Goal: Transaction & Acquisition: Purchase product/service

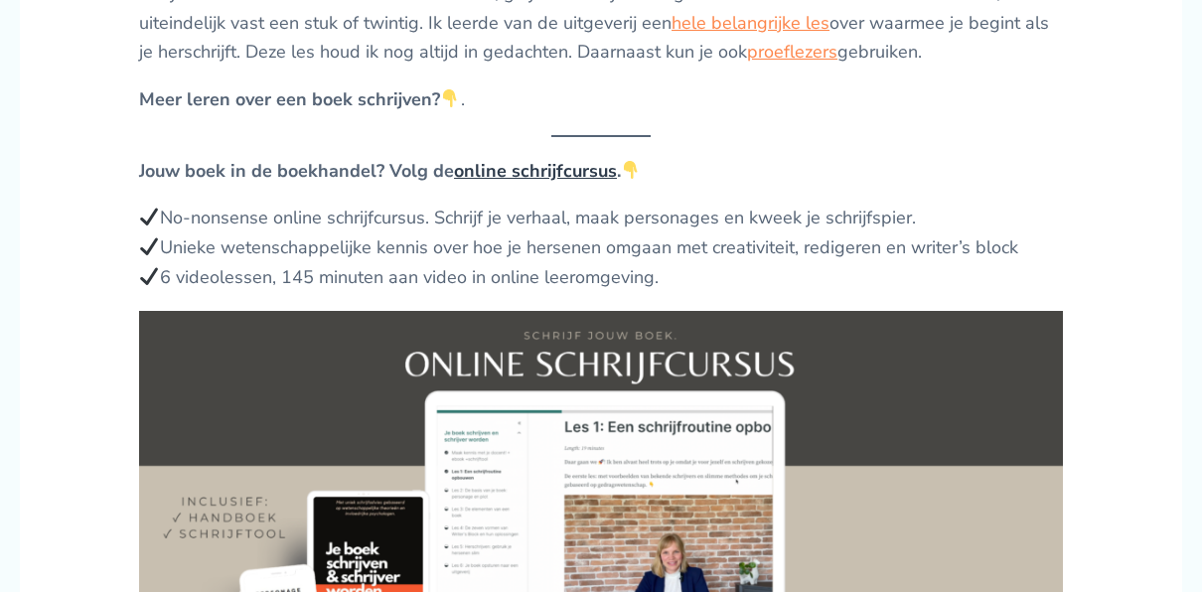
scroll to position [3287, 0]
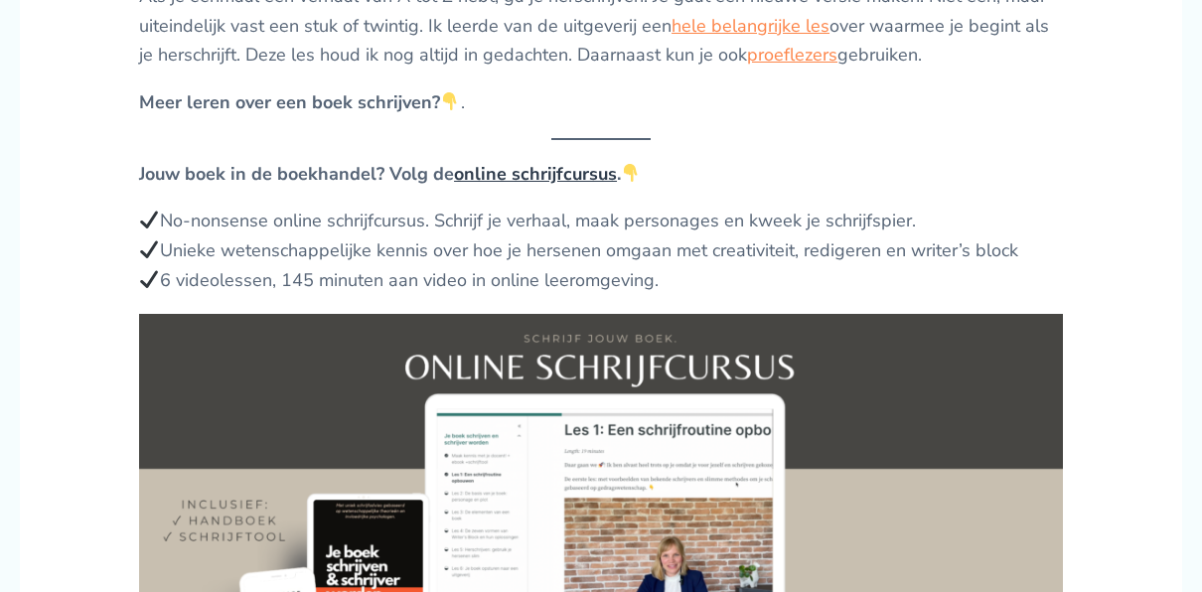
click at [542, 162] on link "online schrijfcursus" at bounding box center [535, 174] width 163 height 24
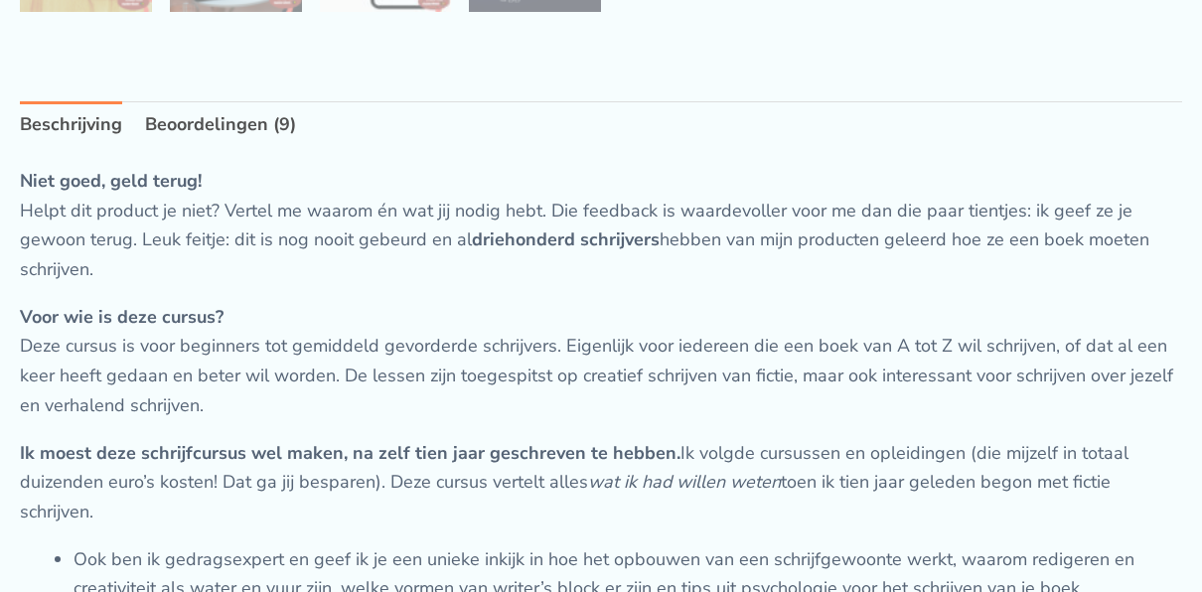
scroll to position [1102, 0]
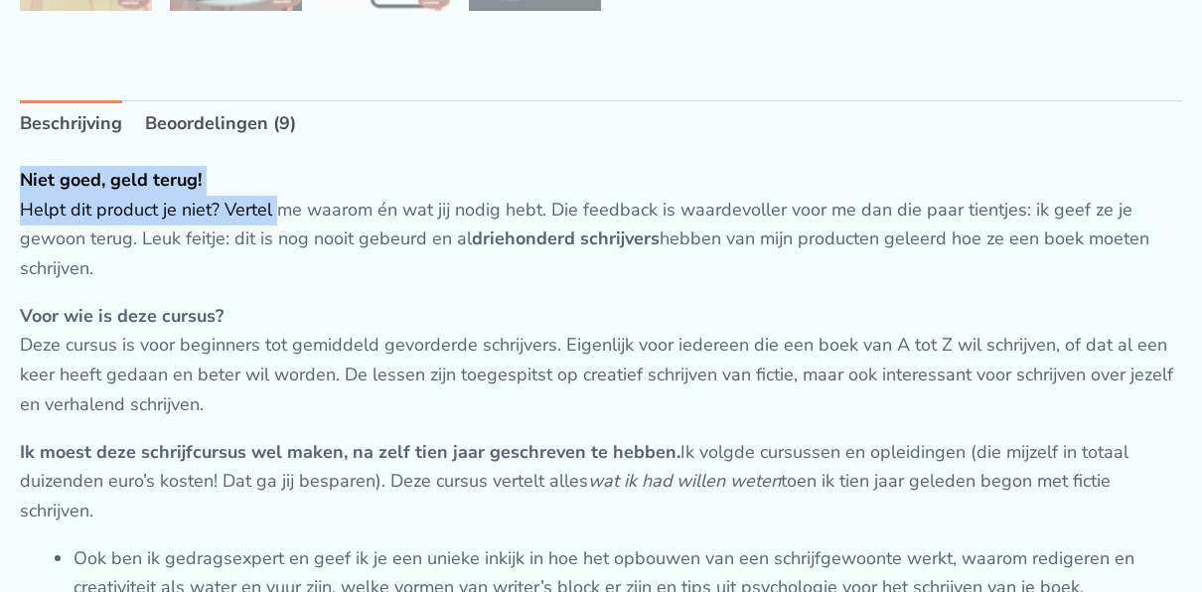
drag, startPoint x: 277, startPoint y: 225, endPoint x: 503, endPoint y: 135, distance: 242.6
drag, startPoint x: 503, startPoint y: 135, endPoint x: 519, endPoint y: 161, distance: 30.3
click at [519, 148] on ul "Beschrijving Beoordelingen (9)" at bounding box center [601, 124] width 1163 height 48
click at [303, 148] on ul "Beschrijving Beoordelingen (9)" at bounding box center [601, 124] width 1163 height 48
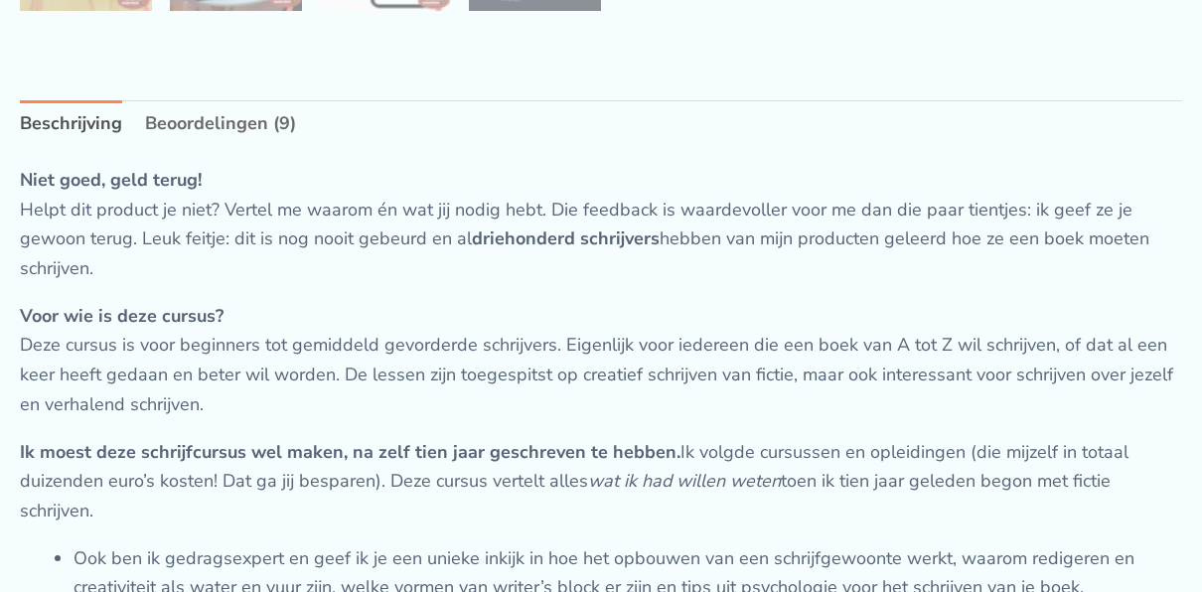
click at [274, 148] on link "Beoordelingen (9)" at bounding box center [220, 124] width 151 height 48
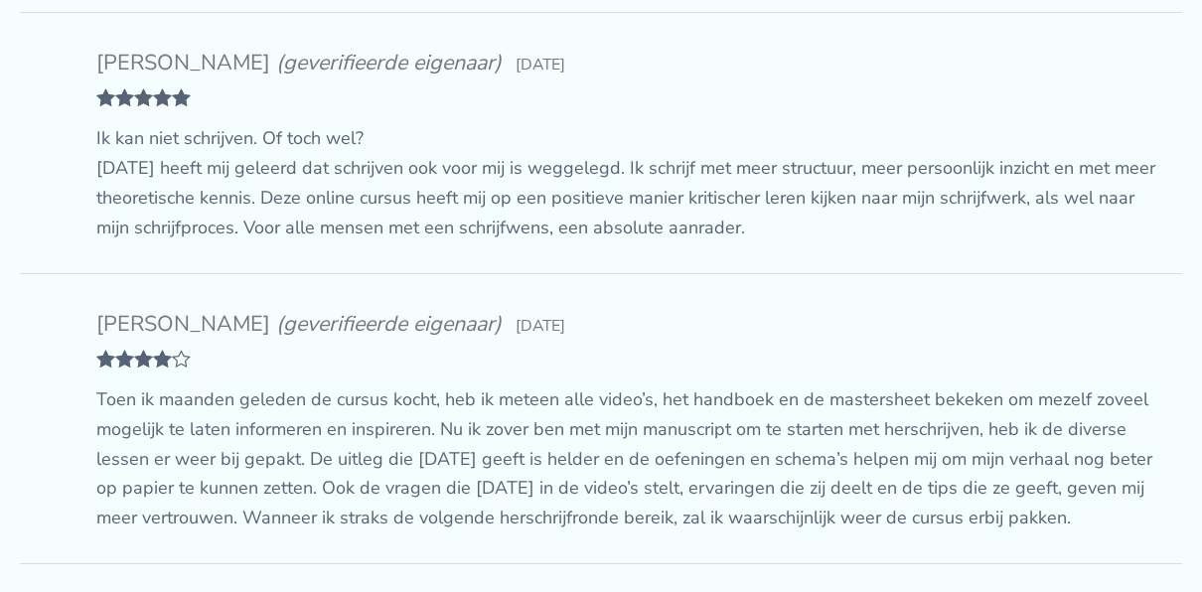
scroll to position [1758, 0]
